Goal: Task Accomplishment & Management: Use online tool/utility

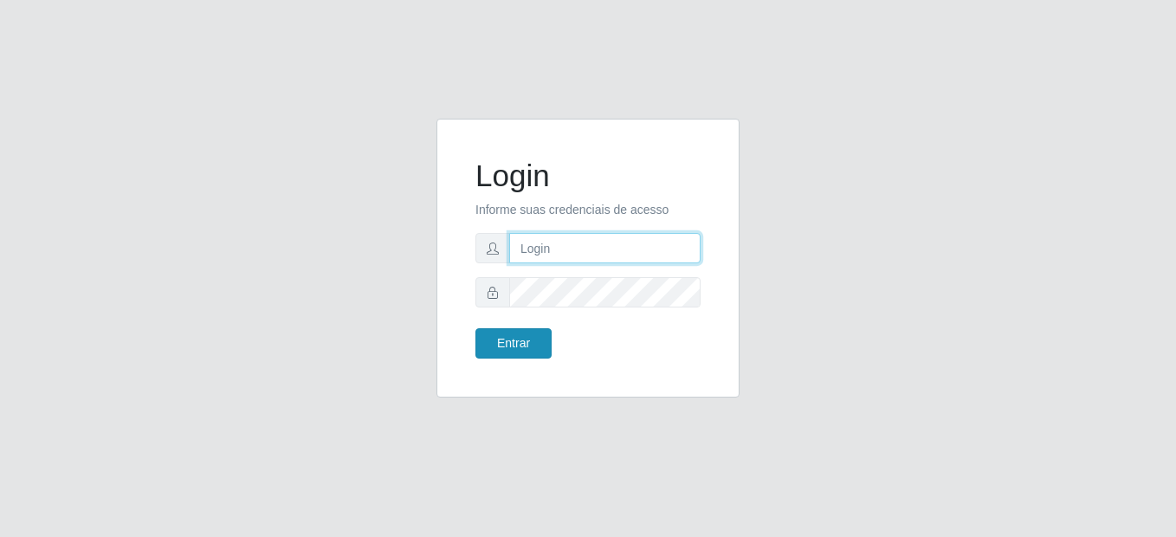
type input "mariabemais@B8"
click at [530, 351] on button "Entrar" at bounding box center [513, 343] width 76 height 30
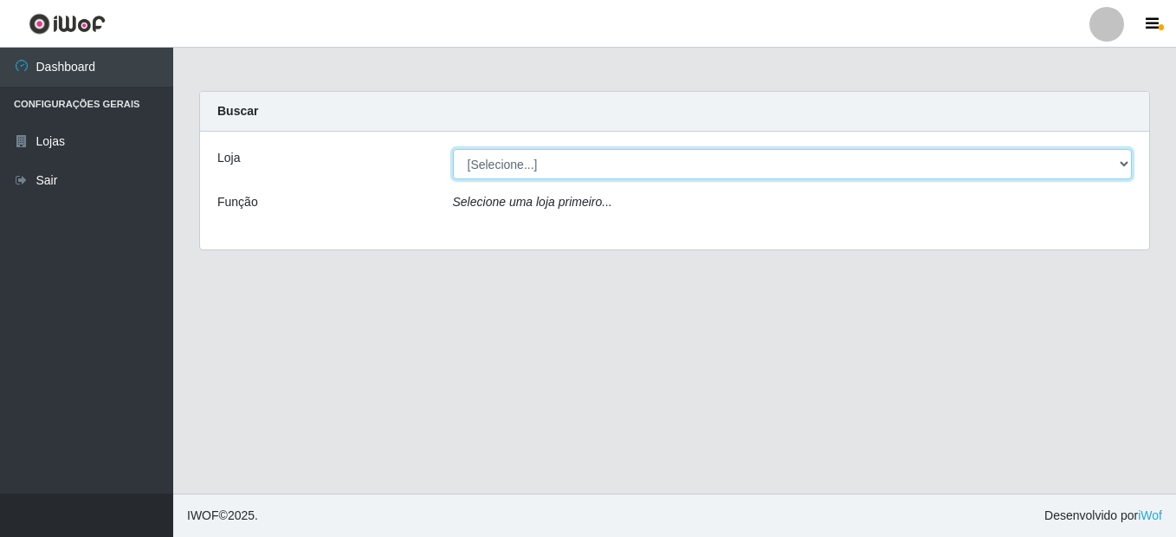
click at [593, 156] on select "[Selecione...] Bemais Supermercados - B8 Valentina" at bounding box center [793, 164] width 680 height 30
select select "413"
click at [453, 149] on select "[Selecione...] Bemais Supermercados - B8 Valentina" at bounding box center [793, 164] width 680 height 30
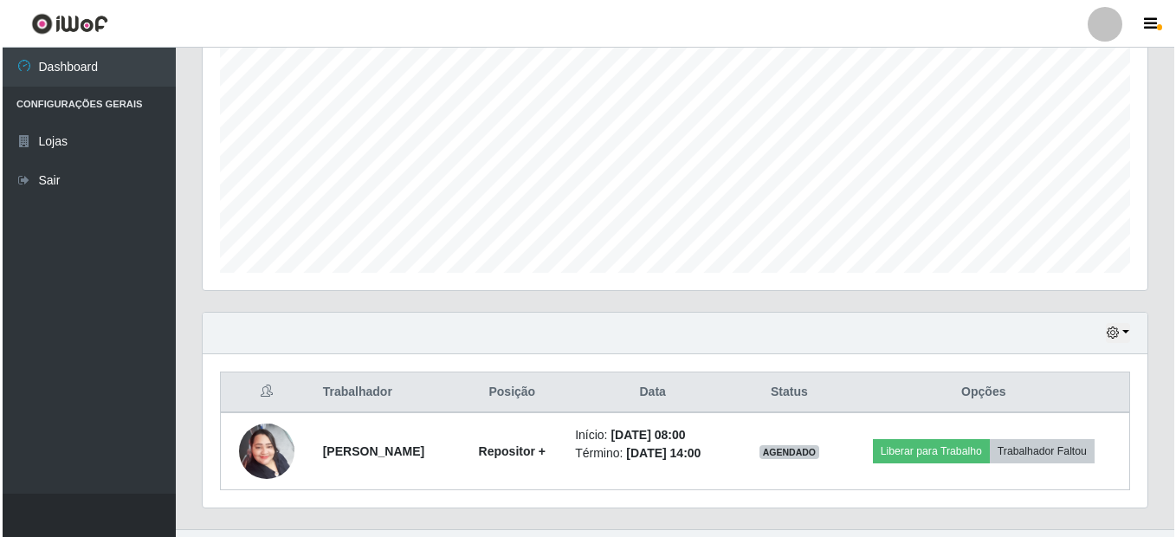
scroll to position [382, 0]
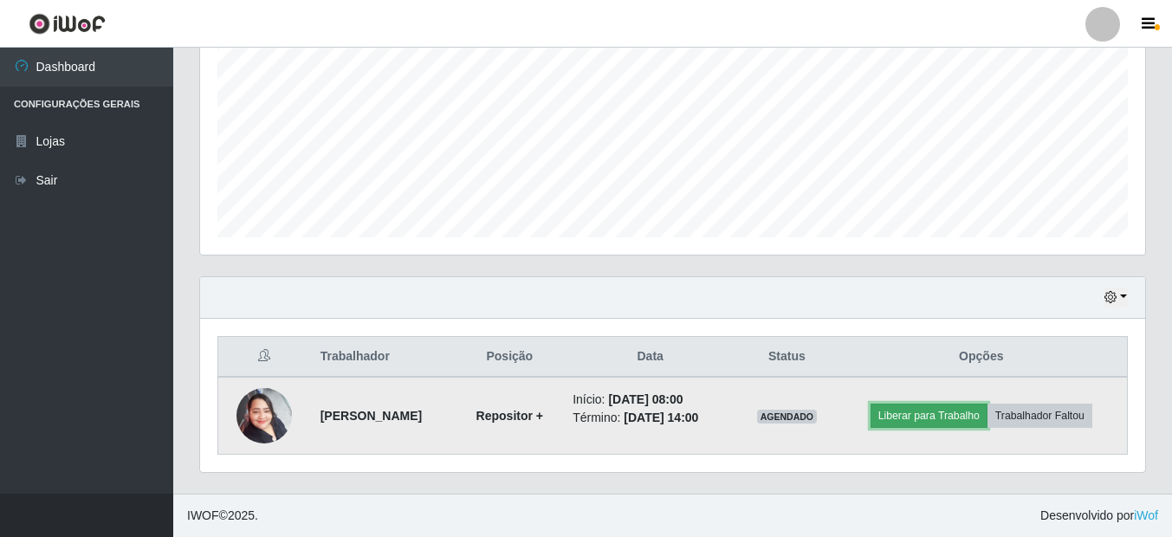
click at [968, 413] on button "Liberar para Trabalho" at bounding box center [928, 416] width 117 height 24
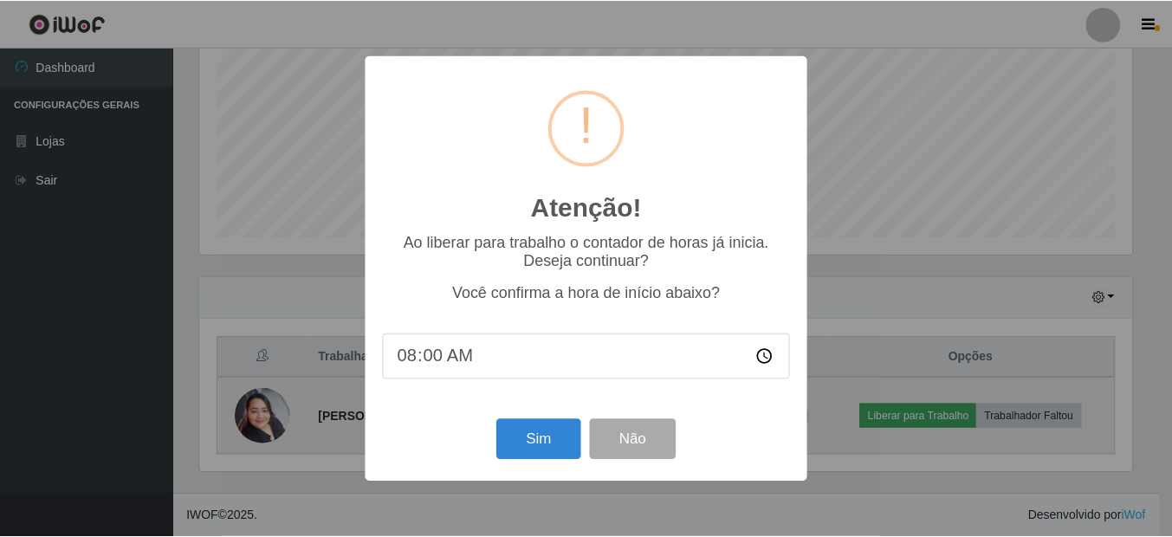
scroll to position [359, 936]
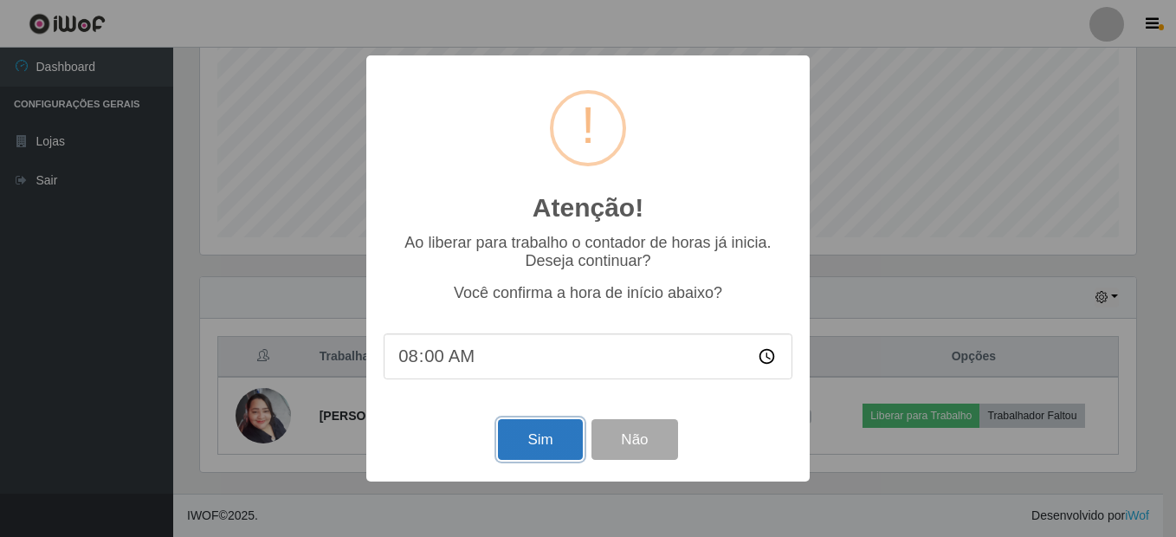
click at [564, 443] on button "Sim" at bounding box center [540, 439] width 84 height 41
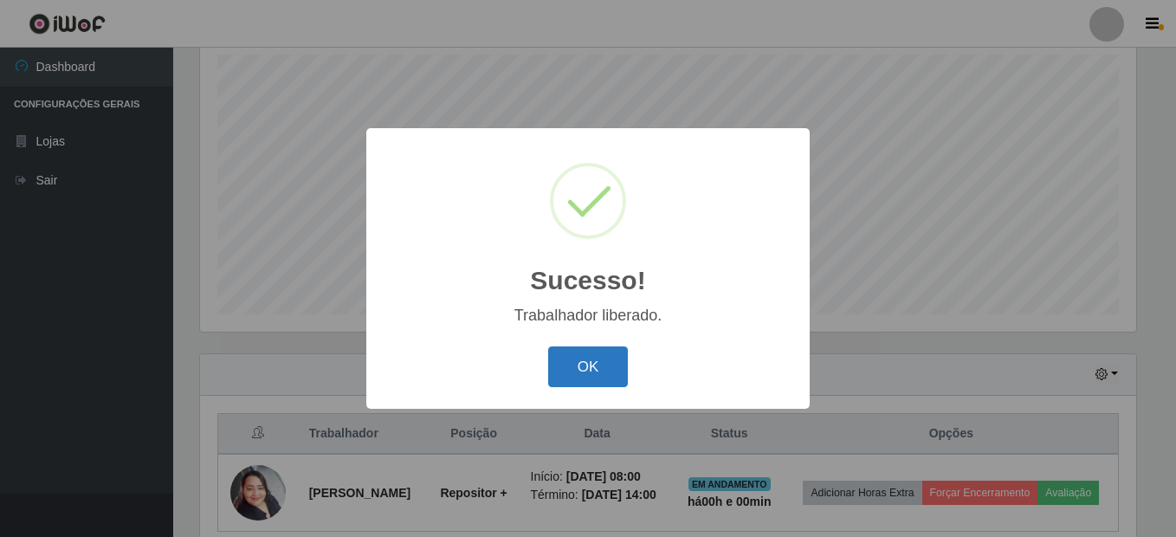
click at [594, 379] on button "OK" at bounding box center [588, 366] width 81 height 41
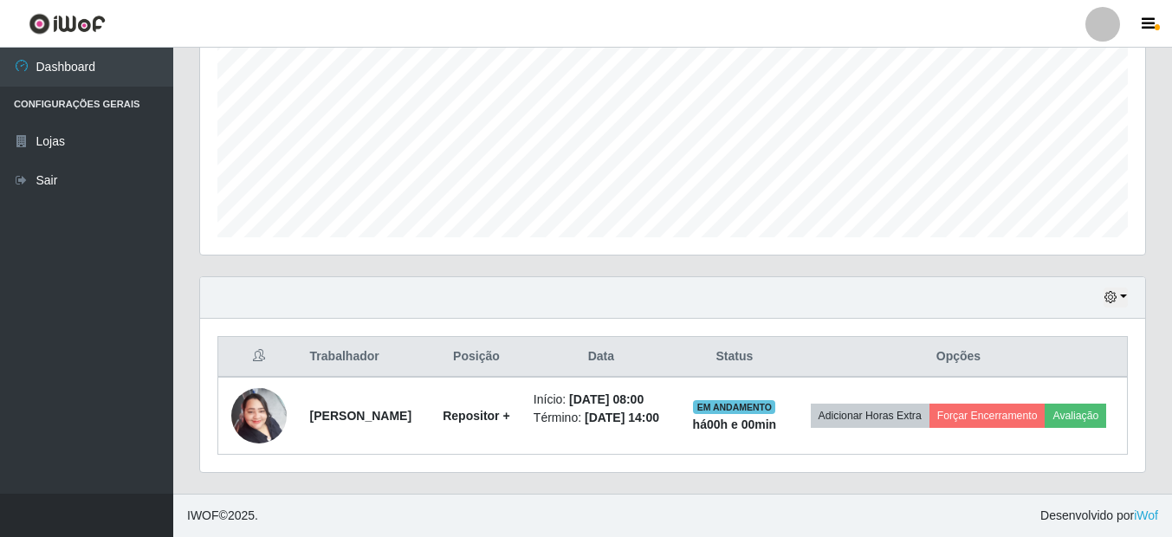
scroll to position [395, 0]
